Goal: Task Accomplishment & Management: Manage account settings

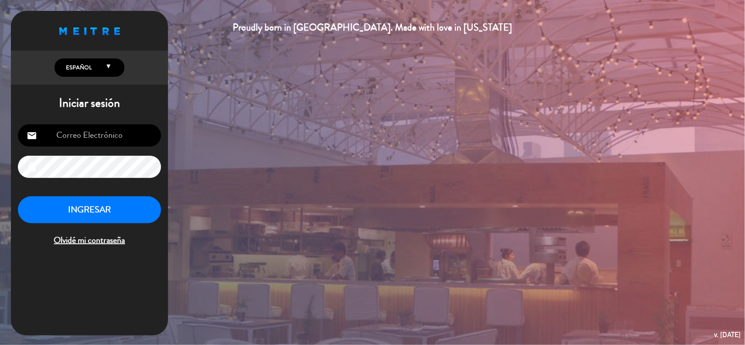
type input "[EMAIL_ADDRESS][DOMAIN_NAME]"
click at [92, 208] on button "INGRESAR" at bounding box center [89, 209] width 143 height 27
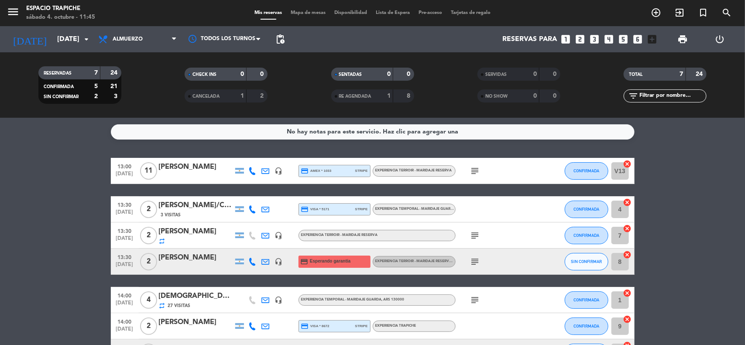
click at [684, 30] on div "print" at bounding box center [682, 39] width 37 height 26
click at [683, 38] on span "print" at bounding box center [682, 39] width 10 height 10
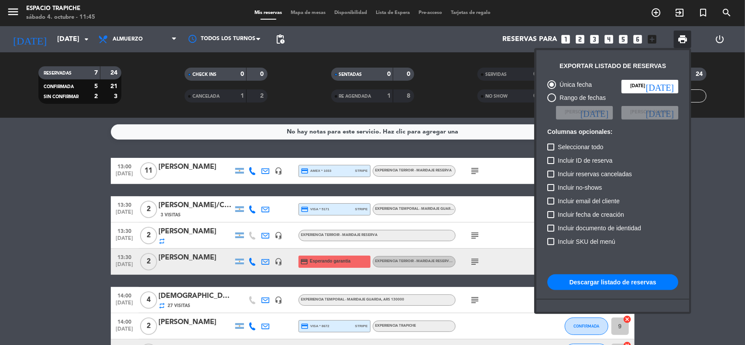
click at [611, 282] on button "Descargar listado de reservas" at bounding box center [612, 282] width 131 height 16
click at [98, 226] on div at bounding box center [372, 172] width 745 height 345
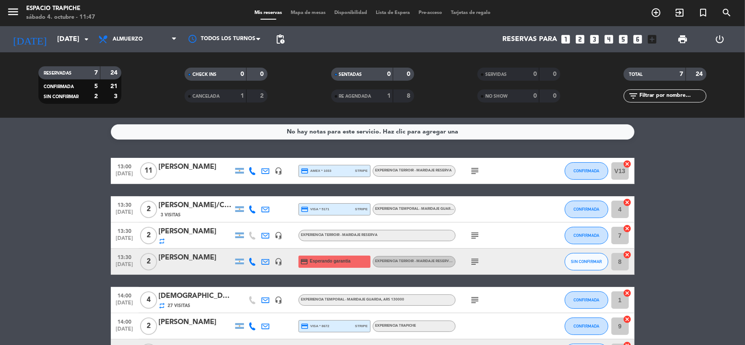
click at [470, 167] on icon "subject" at bounding box center [475, 171] width 10 height 10
click at [474, 235] on icon "subject" at bounding box center [475, 235] width 10 height 10
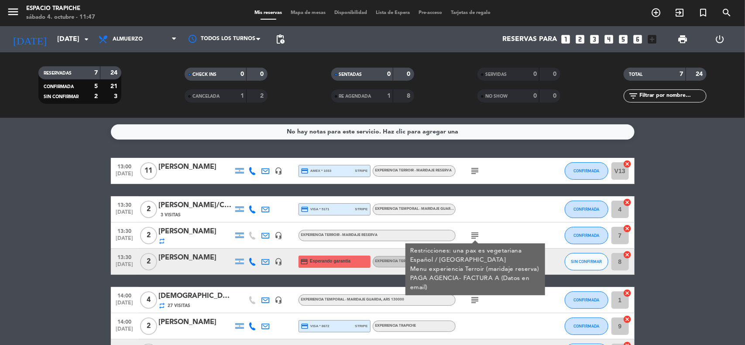
click at [658, 249] on bookings-row "13:00 [DATE] [PERSON_NAME] headset_mic credit_card amex * 1033 stripe Experienc…" at bounding box center [372, 262] width 745 height 208
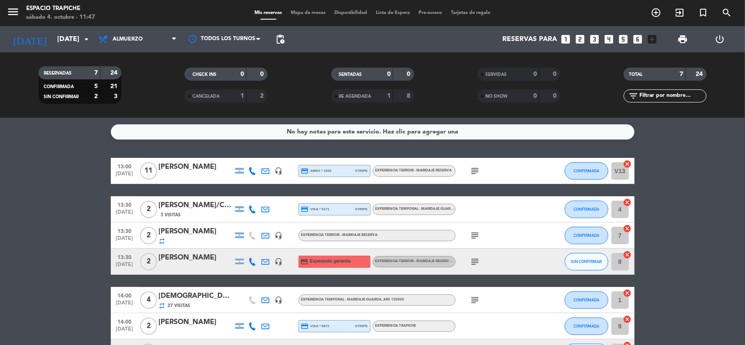
click at [475, 265] on icon "subject" at bounding box center [475, 261] width 10 height 10
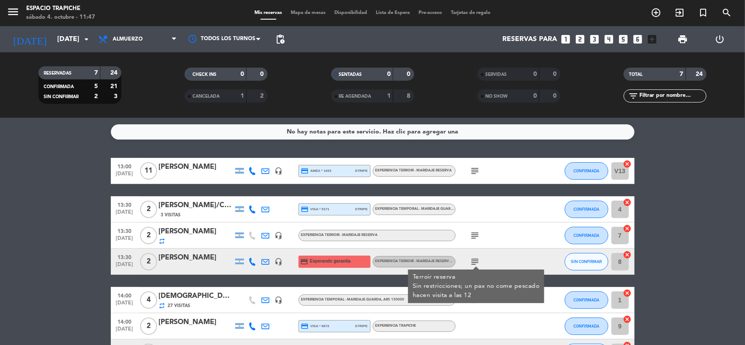
click at [650, 284] on bookings-row "13:00 [DATE] [PERSON_NAME] headset_mic credit_card amex * 1033 stripe Experienc…" at bounding box center [372, 262] width 745 height 208
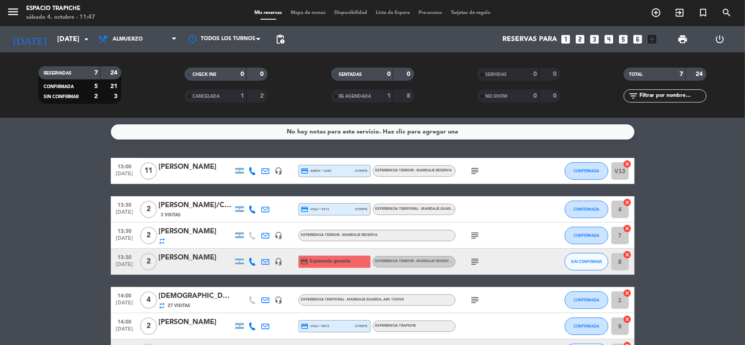
click at [475, 302] on icon "subject" at bounding box center [475, 300] width 10 height 10
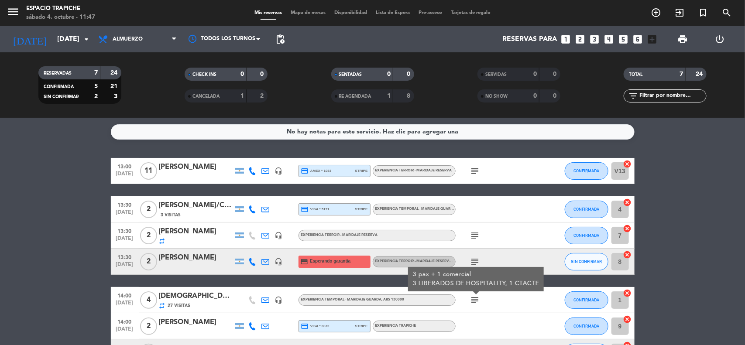
click at [643, 288] on bookings-row "13:00 [DATE] [PERSON_NAME] headset_mic credit_card amex * 1033 stripe Experienc…" at bounding box center [372, 262] width 745 height 208
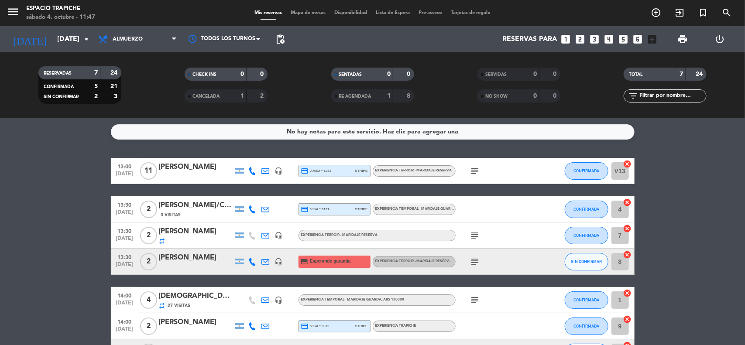
scroll to position [55, 0]
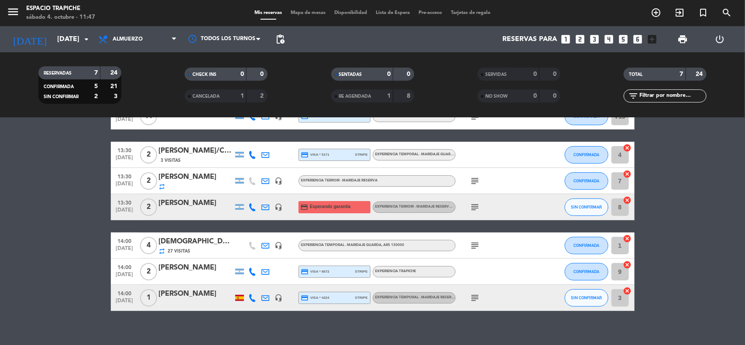
click at [472, 295] on icon "subject" at bounding box center [475, 298] width 10 height 10
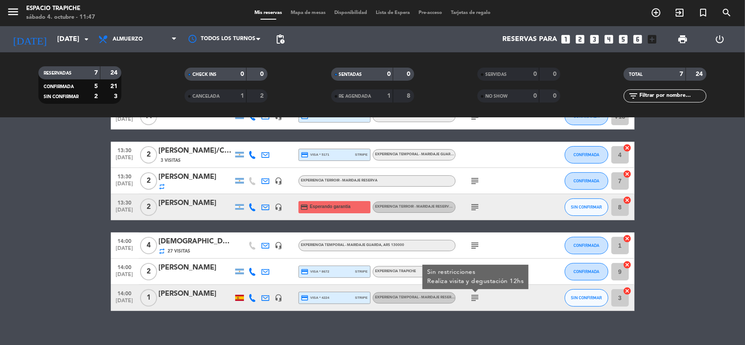
click at [666, 276] on bookings-row "13:00 [DATE] [PERSON_NAME] headset_mic credit_card amex * 1033 stripe Experienc…" at bounding box center [372, 207] width 745 height 208
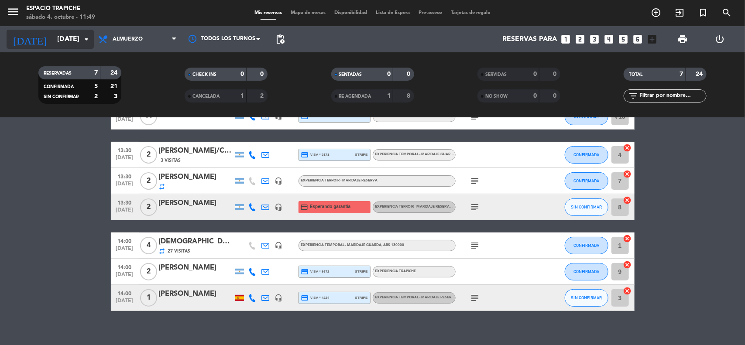
click at [61, 35] on input "[DATE]" at bounding box center [99, 39] width 92 height 17
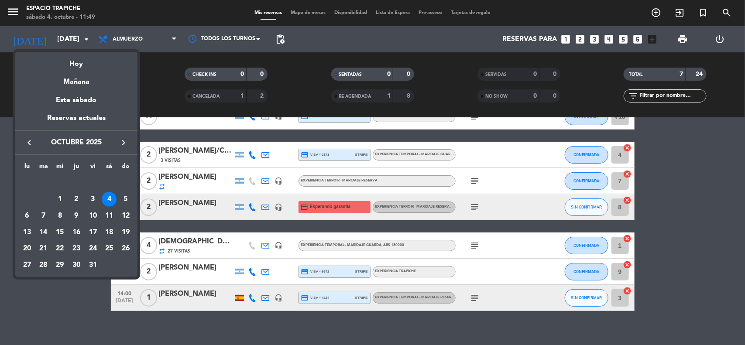
click at [121, 138] on icon "keyboard_arrow_right" at bounding box center [123, 142] width 10 height 10
click at [43, 197] on div "4" at bounding box center [43, 199] width 15 height 15
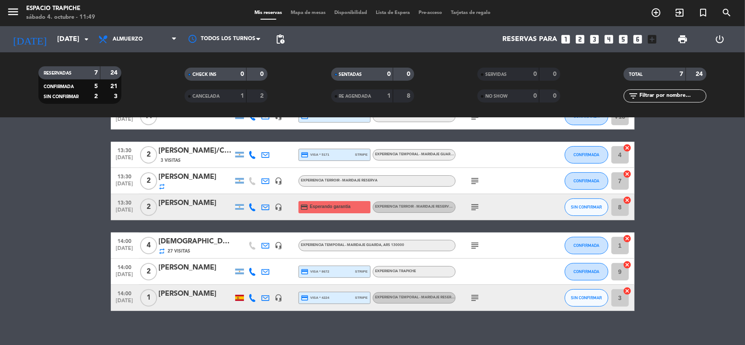
type input "[DATE]"
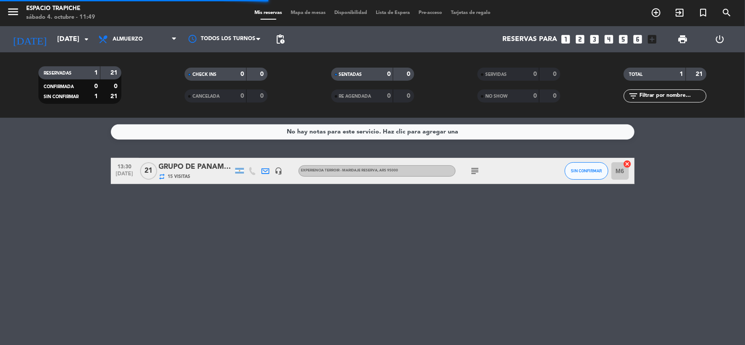
scroll to position [0, 0]
click at [143, 167] on span "21" at bounding box center [148, 170] width 17 height 17
click at [198, 169] on div "GRUPO DE PANAMÁ - [PERSON_NAME]" at bounding box center [196, 166] width 74 height 11
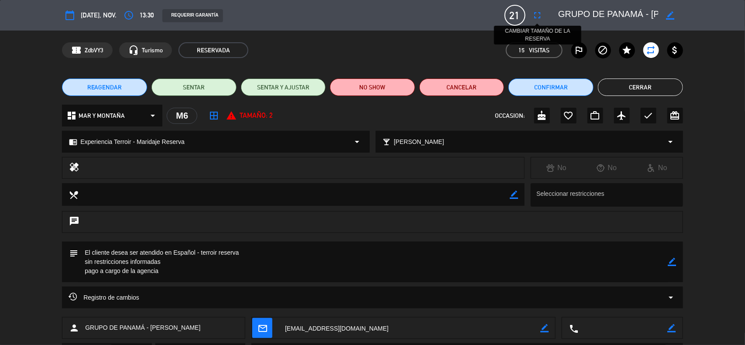
click at [537, 15] on icon "fullscreen" at bounding box center [537, 15] width 10 height 10
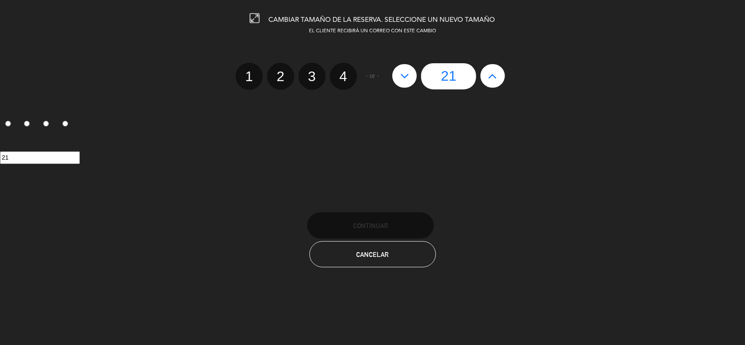
click at [492, 77] on icon at bounding box center [492, 76] width 9 height 14
type input "22"
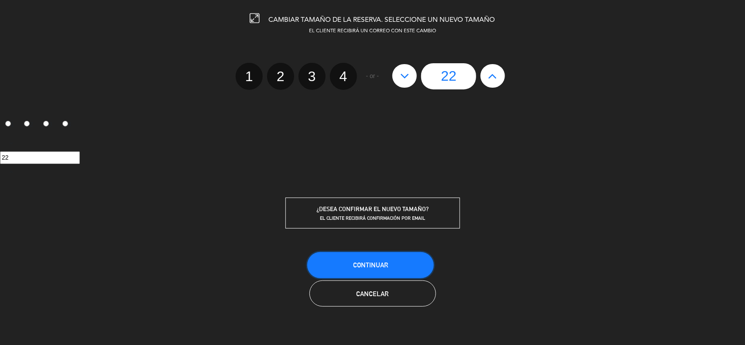
click at [385, 267] on span "Continuar" at bounding box center [370, 264] width 35 height 7
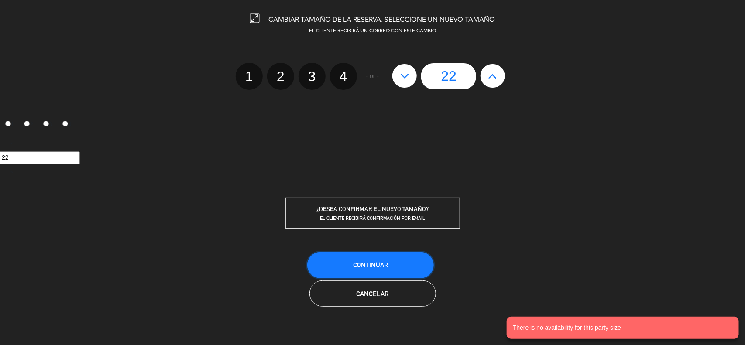
click at [363, 274] on button "Continuar" at bounding box center [370, 265] width 127 height 26
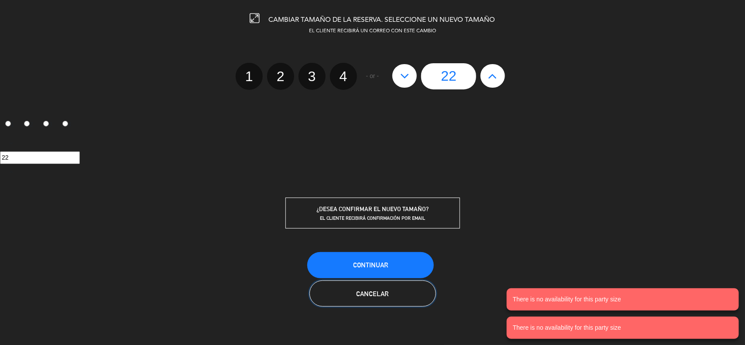
click at [399, 295] on button "Cancelar" at bounding box center [372, 293] width 127 height 26
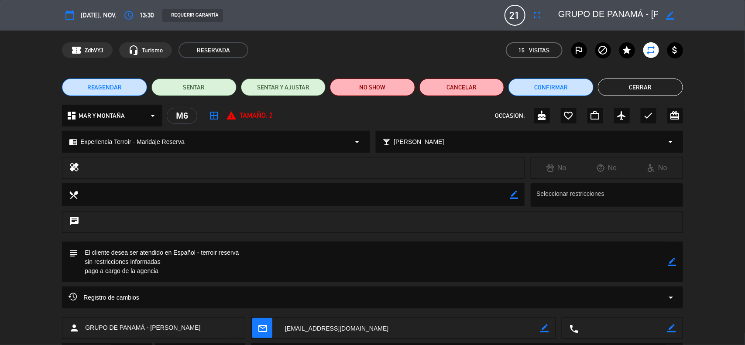
click at [669, 264] on icon "border_color" at bounding box center [672, 262] width 8 height 8
type textarea "terroir reserva sin restricciones informadas pago a cargo de la agencia SON [DE…"
click at [677, 265] on div "subject" at bounding box center [372, 262] width 621 height 41
click at [651, 83] on button "Cerrar" at bounding box center [640, 87] width 85 height 17
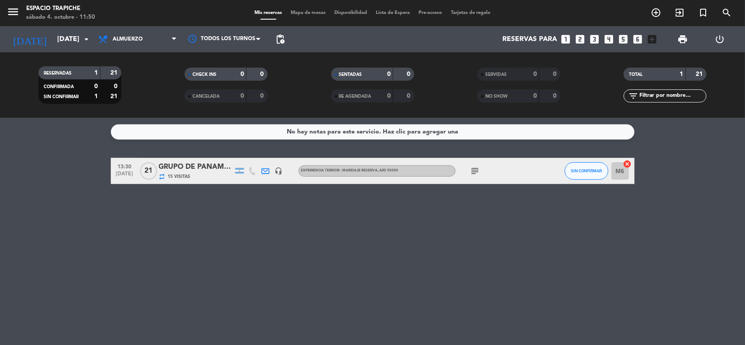
click at [395, 225] on div "No hay notas para este servicio. Haz clic para agregar una 13:30 [DATE] GRUPO D…" at bounding box center [372, 231] width 745 height 227
click at [65, 38] on input "[DATE]" at bounding box center [99, 39] width 92 height 17
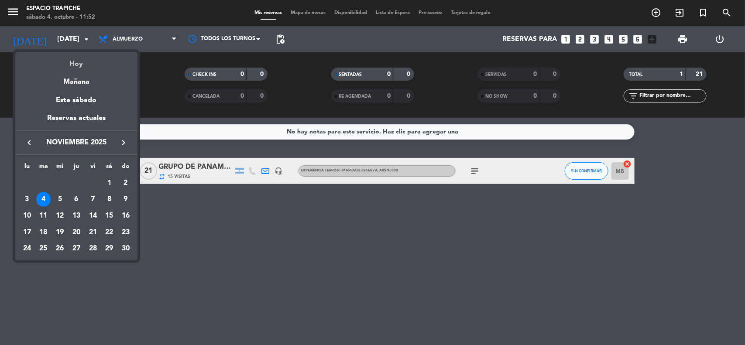
click at [77, 62] on div "Hoy" at bounding box center [76, 61] width 122 height 18
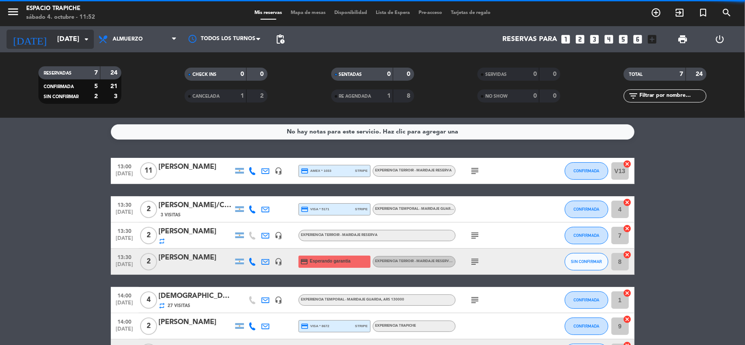
click at [85, 41] on icon "arrow_drop_down" at bounding box center [86, 39] width 10 height 10
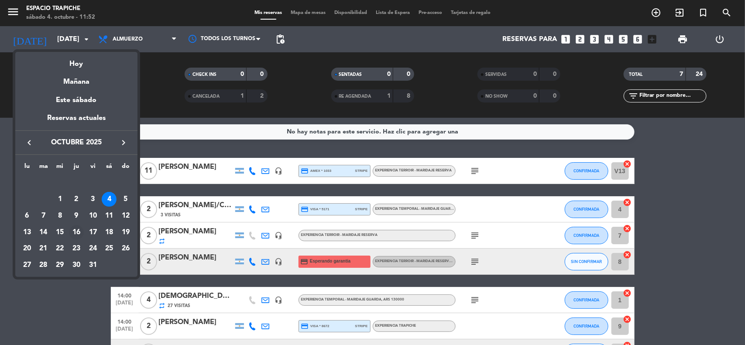
click at [77, 232] on div "16" at bounding box center [76, 232] width 15 height 15
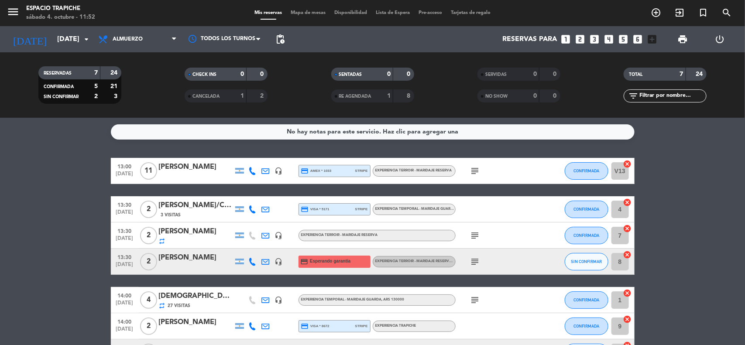
type input "[DEMOGRAPHIC_DATA][DATE]"
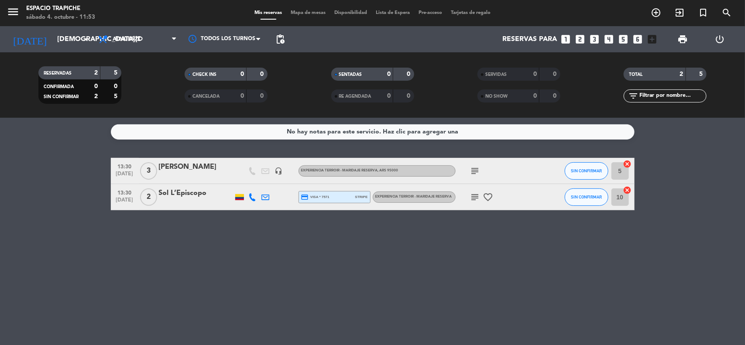
click at [476, 173] on icon "subject" at bounding box center [475, 171] width 10 height 10
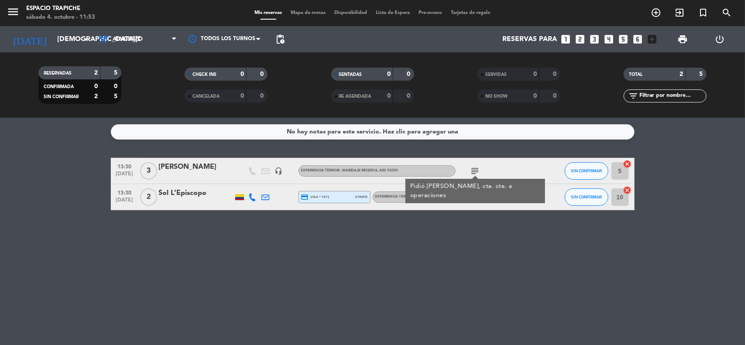
click at [278, 169] on icon "headset_mic" at bounding box center [279, 171] width 8 height 8
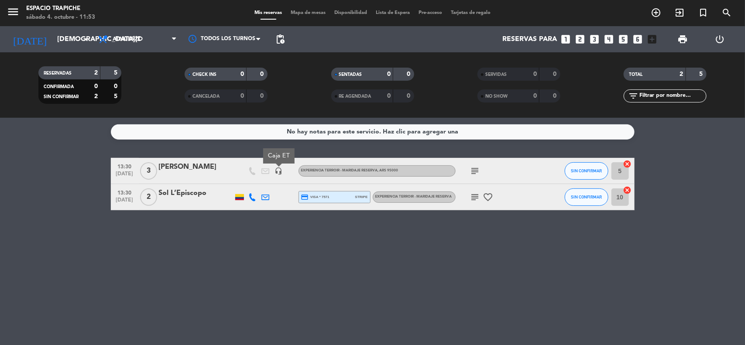
click at [300, 236] on div "No hay notas para este servicio. Haz clic para agregar una 13:30 [DATE] 3 [PERS…" at bounding box center [372, 231] width 745 height 227
